Goal: Information Seeking & Learning: Learn about a topic

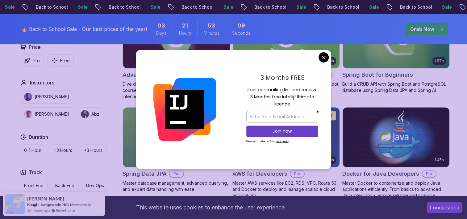
scroll to position [225, 0]
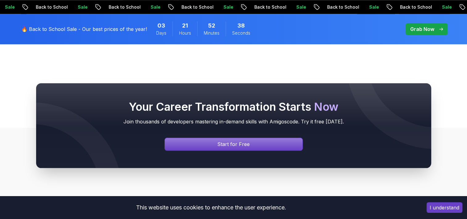
scroll to position [681, 0]
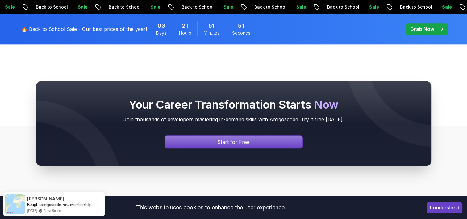
click at [284, 70] on div "Your Career Transformation Starts Now Join thousands of developers mastering in…" at bounding box center [233, 123] width 467 height 144
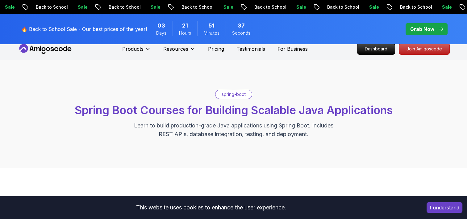
scroll to position [0, 0]
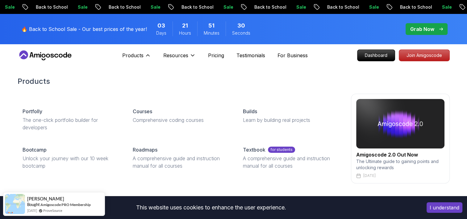
click at [343, 188] on div "Products Portfolly The one-click portfolio builder for developers Courses Compr…" at bounding box center [234, 130] width 433 height 132
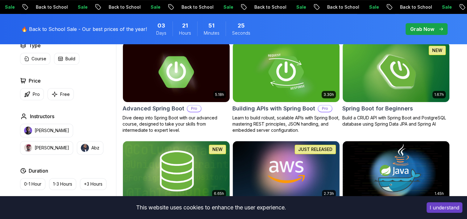
scroll to position [187, 0]
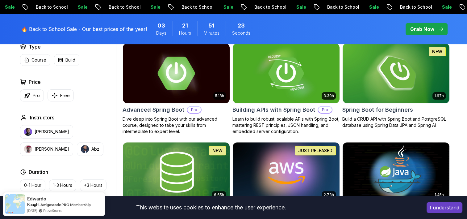
click at [172, 83] on img at bounding box center [176, 73] width 112 height 63
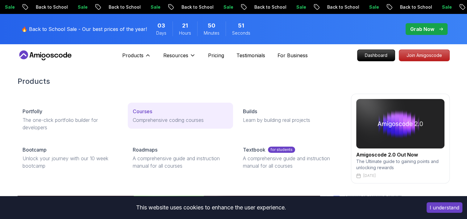
click at [146, 112] on p "Courses" at bounding box center [142, 111] width 19 height 7
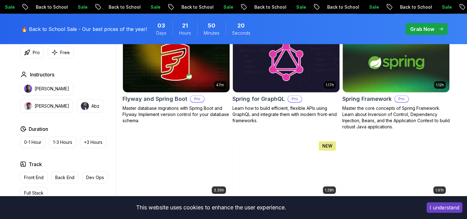
scroll to position [1581, 0]
